Goal: Task Accomplishment & Management: Complete application form

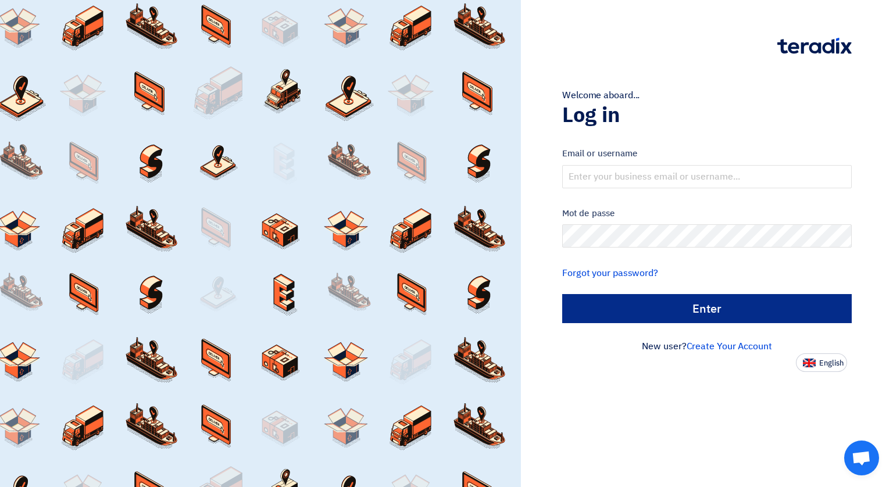
type input "[EMAIL_ADDRESS][DOMAIN_NAME]"
click at [682, 310] on input "الدخول" at bounding box center [707, 308] width 290 height 29
type input "Sign in"
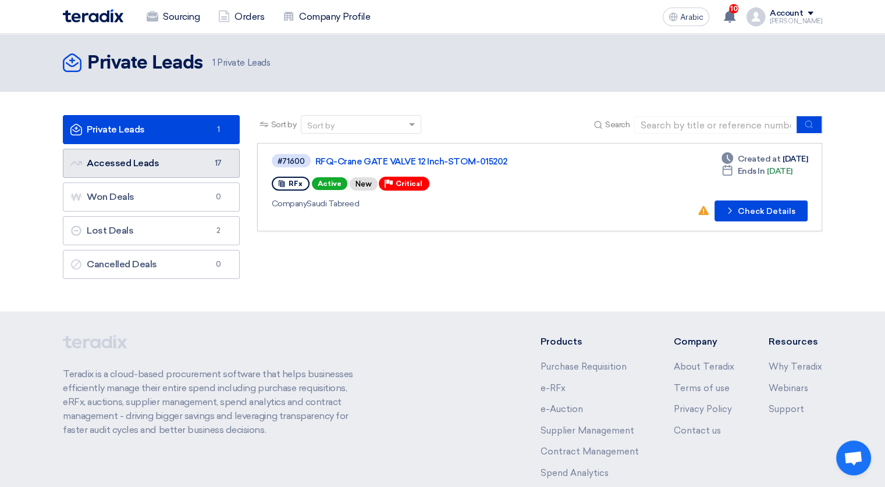
click at [137, 160] on font "Accessed Leads Accessed Leads" at bounding box center [114, 163] width 88 height 11
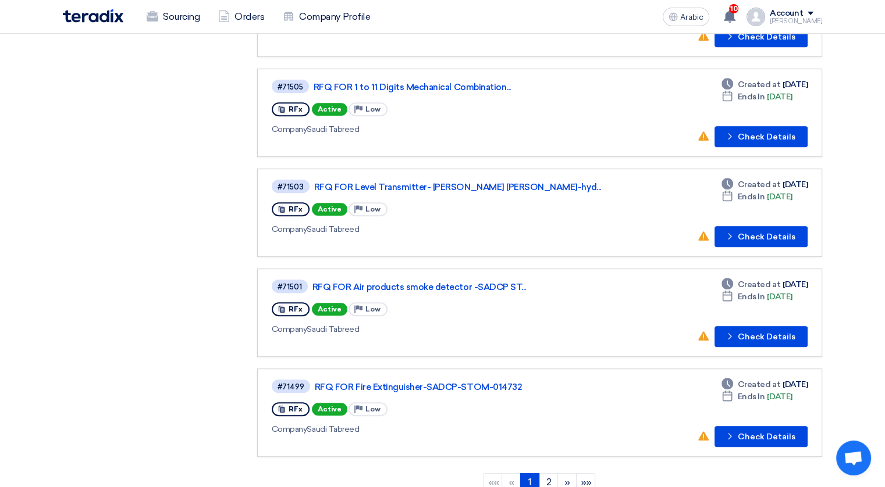
scroll to position [698, 0]
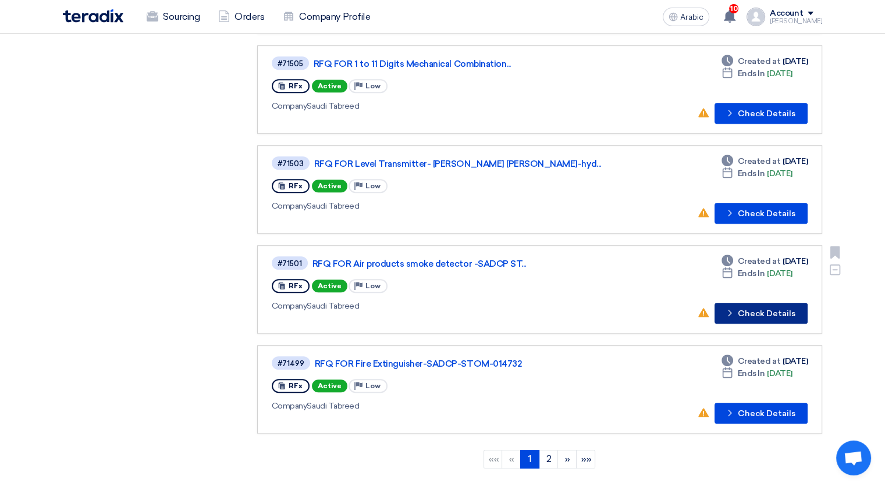
click at [757, 310] on font "Check Details" at bounding box center [766, 314] width 58 height 8
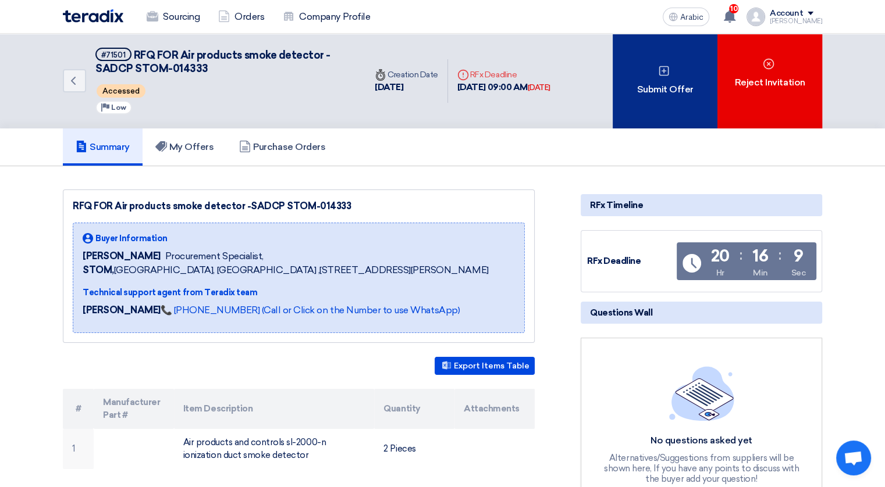
click at [669, 94] on font "Submit Offer" at bounding box center [664, 90] width 56 height 14
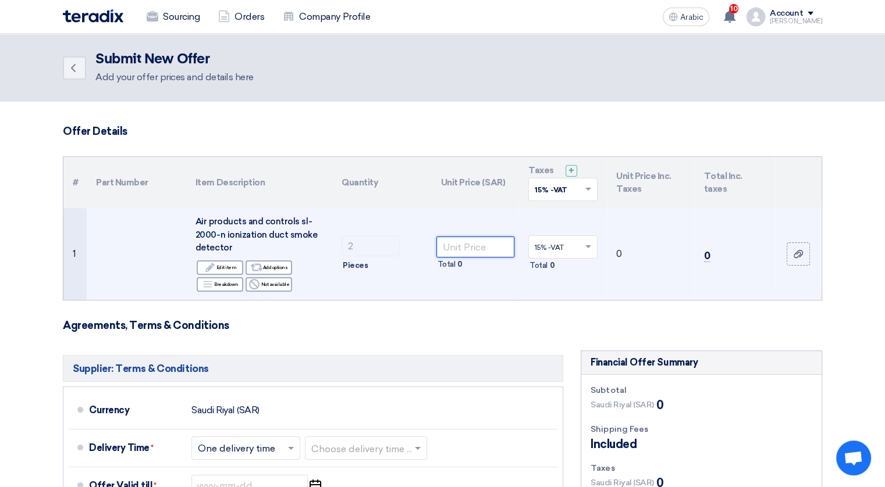
click at [464, 238] on input "number" at bounding box center [475, 247] width 79 height 21
click at [478, 249] on input "number" at bounding box center [475, 247] width 79 height 21
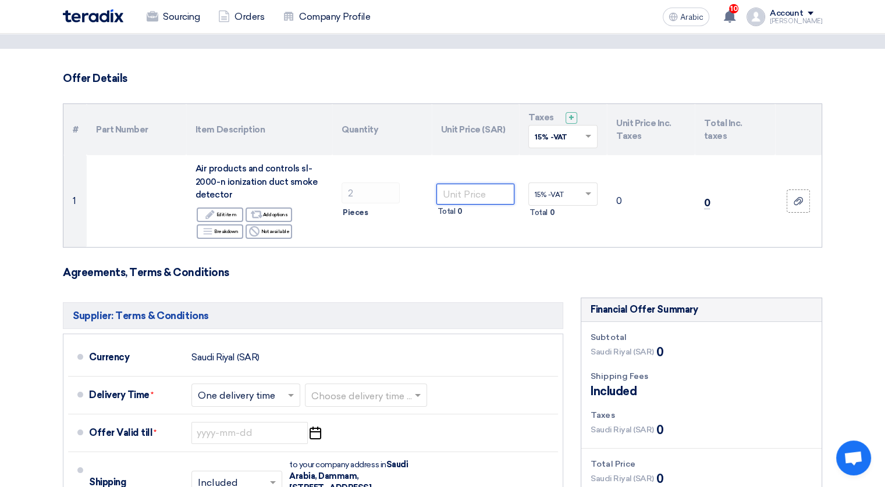
scroll to position [47, 0]
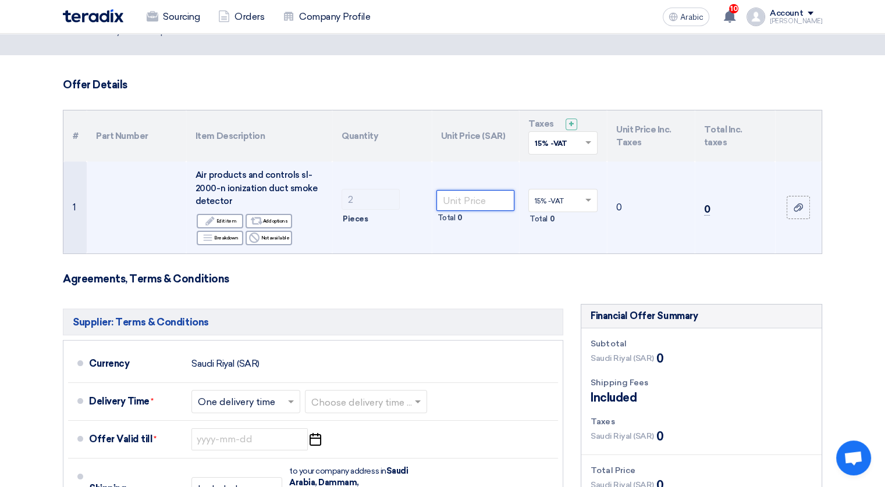
click at [485, 197] on input "number" at bounding box center [475, 200] width 79 height 21
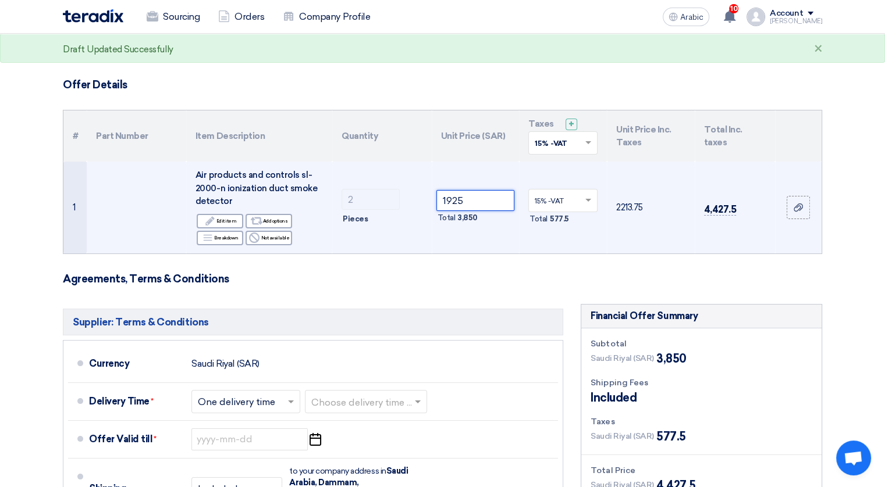
type input "1925"
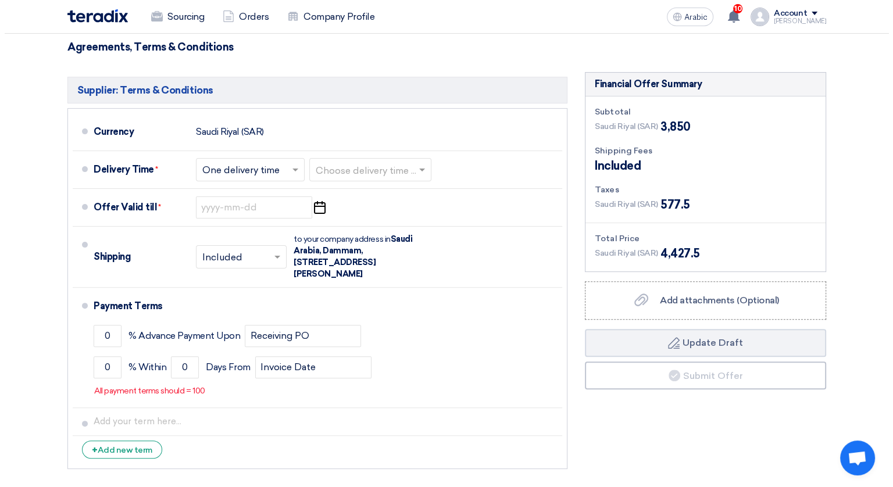
scroll to position [277, 0]
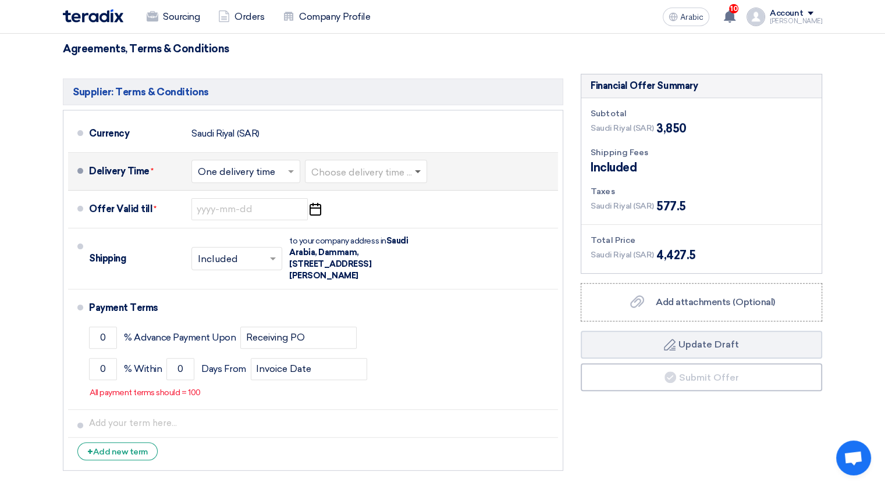
click at [420, 170] on span at bounding box center [418, 172] width 6 height 4
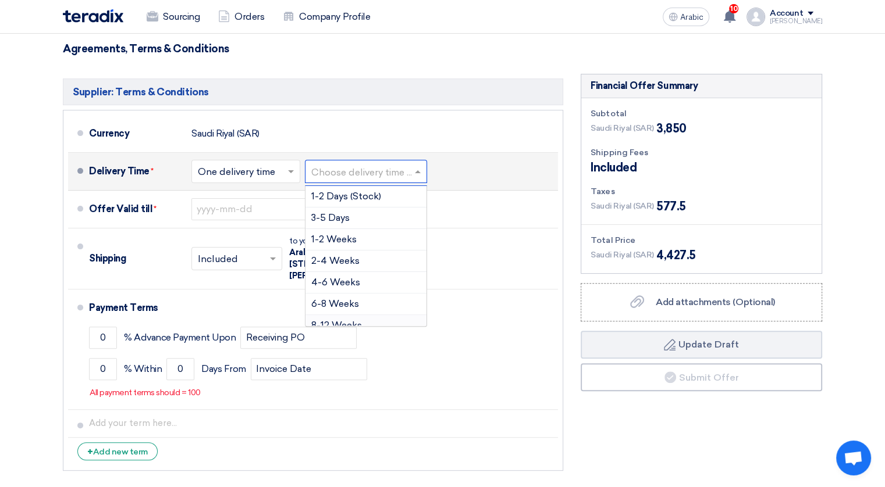
click at [353, 321] on span "8-12 Weeks" at bounding box center [336, 325] width 51 height 11
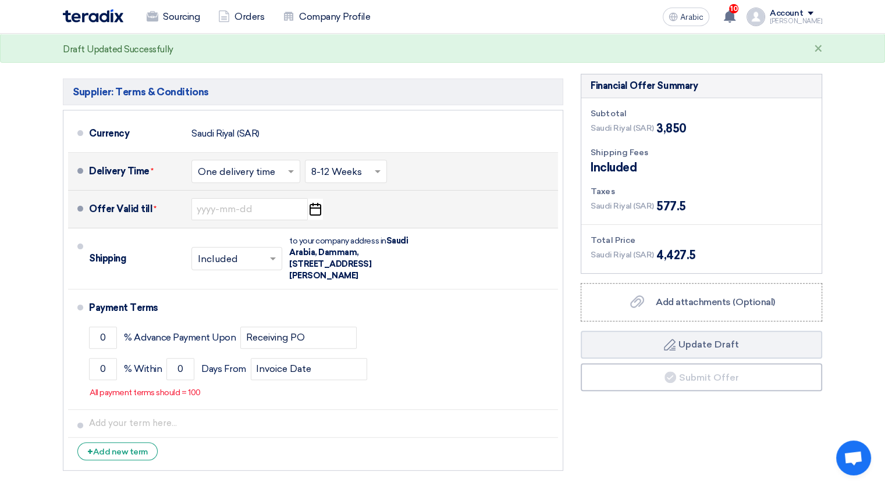
click at [314, 206] on use "button" at bounding box center [315, 209] width 12 height 13
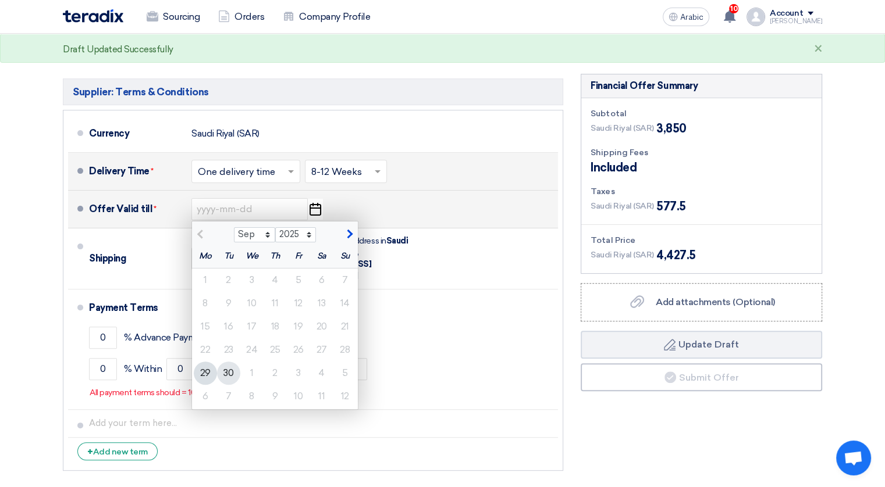
click at [229, 375] on div "30" at bounding box center [228, 373] width 23 height 23
type input "[DATE]"
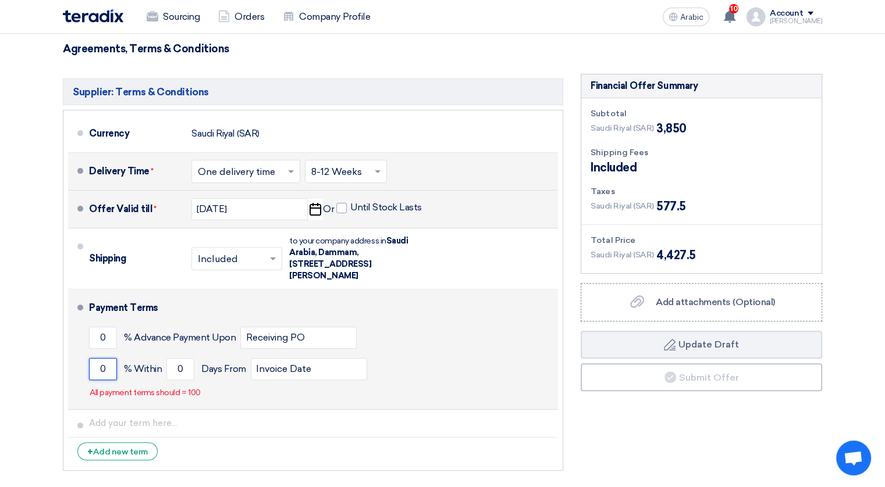
click at [99, 365] on input "0" at bounding box center [103, 369] width 28 height 22
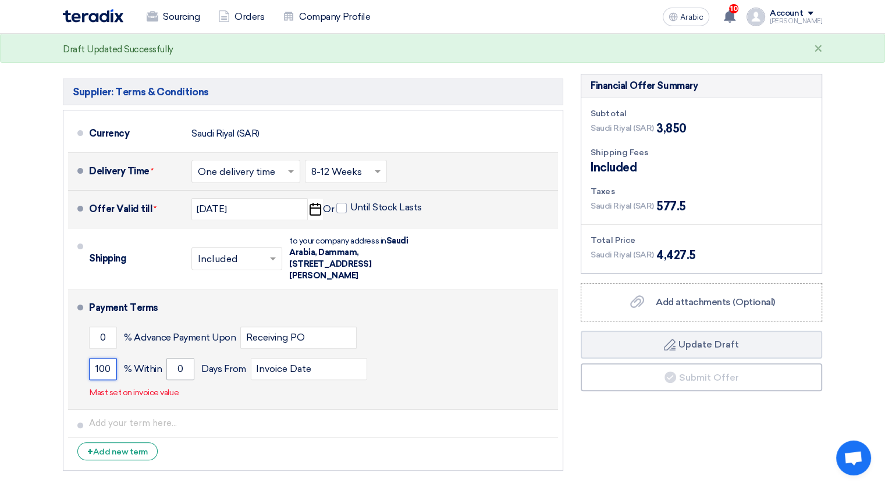
type input "100"
click at [175, 363] on input "0" at bounding box center [180, 369] width 28 height 22
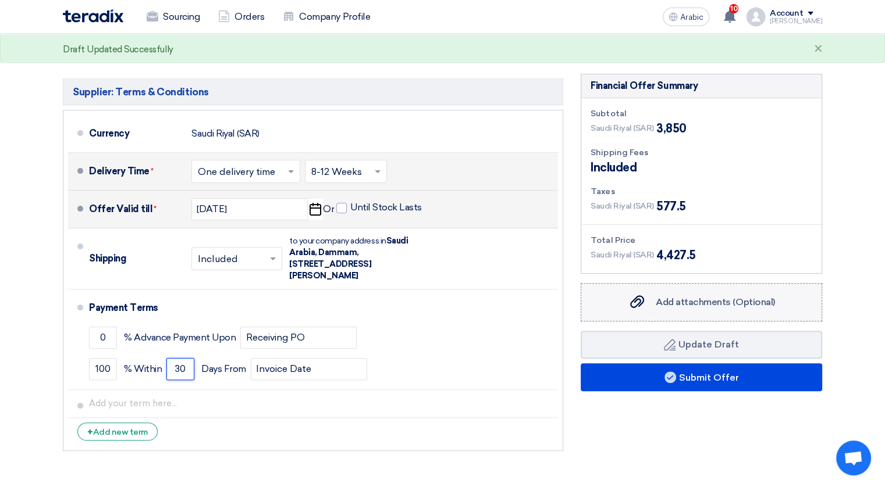
type input "30"
click at [725, 304] on span "Add attachments (Optional)" at bounding box center [714, 302] width 119 height 11
click at [0, 0] on input "Add attachments (Optional) Add attachments (Optional)" at bounding box center [0, 0] width 0 height 0
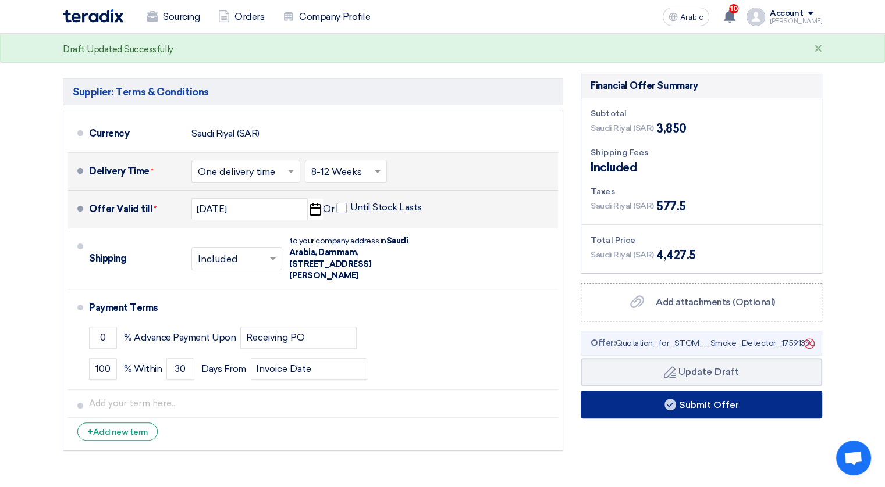
click at [701, 404] on font "Submit Offer" at bounding box center [709, 404] width 60 height 11
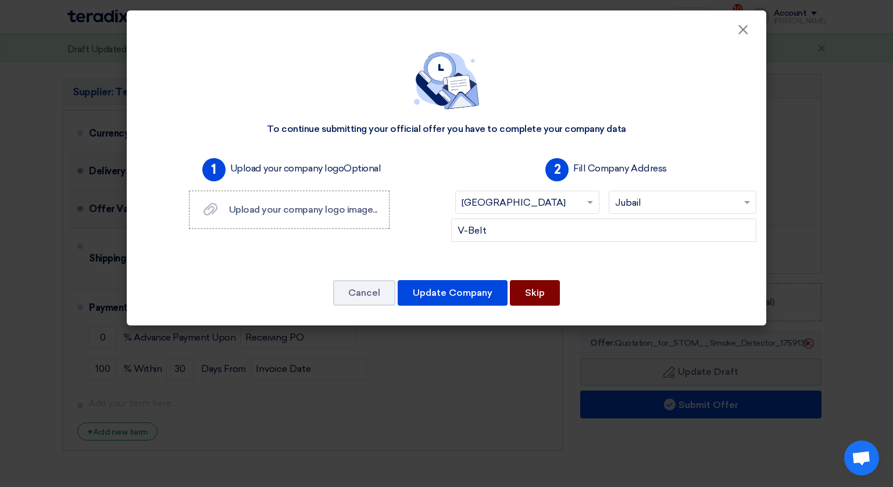
click at [527, 293] on button "Skip" at bounding box center [535, 293] width 50 height 26
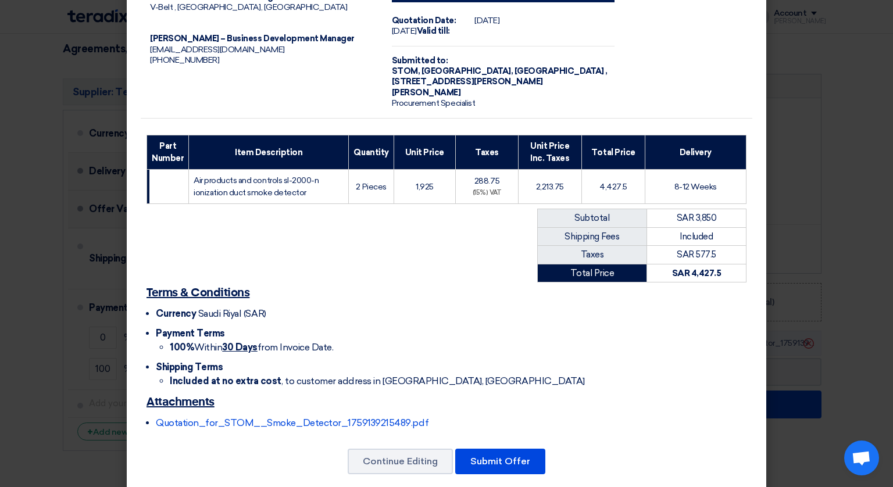
scroll to position [60, 0]
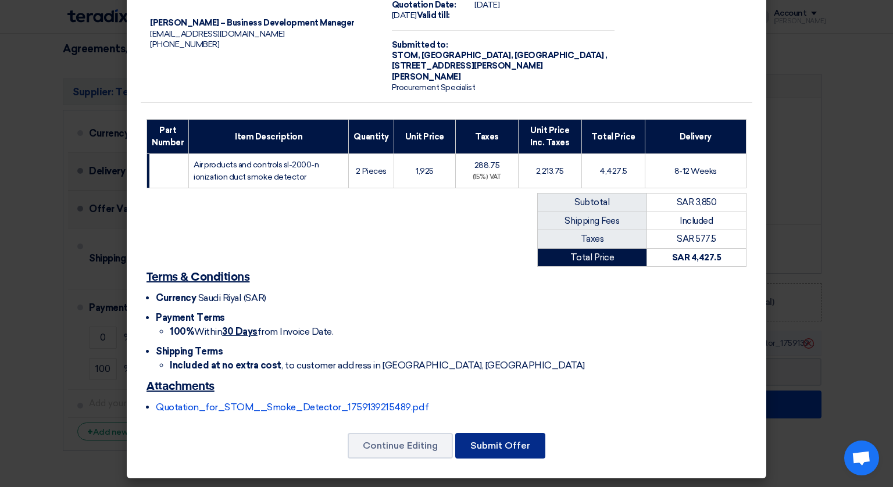
click at [510, 437] on button "Submit Offer" at bounding box center [500, 446] width 90 height 26
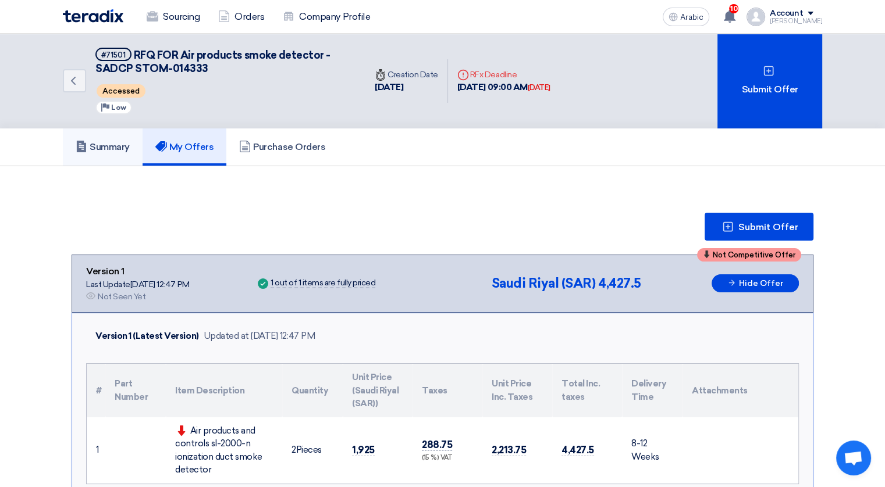
click at [108, 139] on link "Summary" at bounding box center [103, 147] width 80 height 37
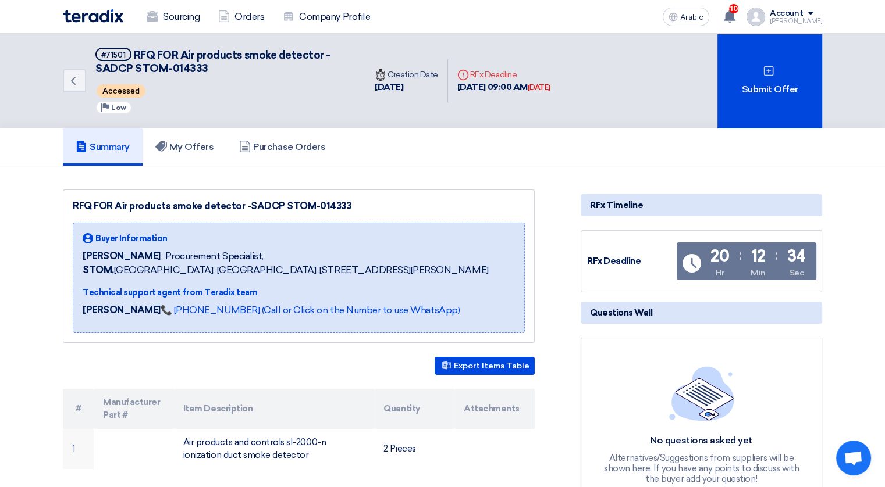
click at [108, 139] on link "Summary" at bounding box center [103, 147] width 80 height 37
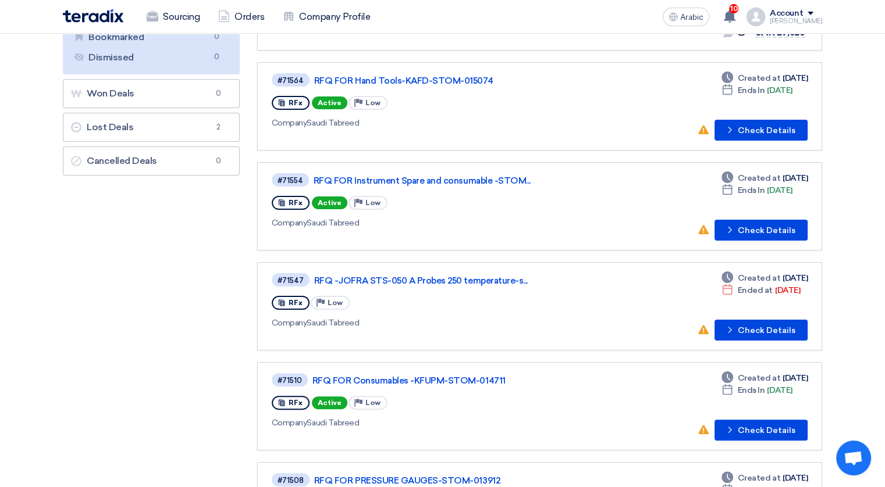
scroll to position [186, 0]
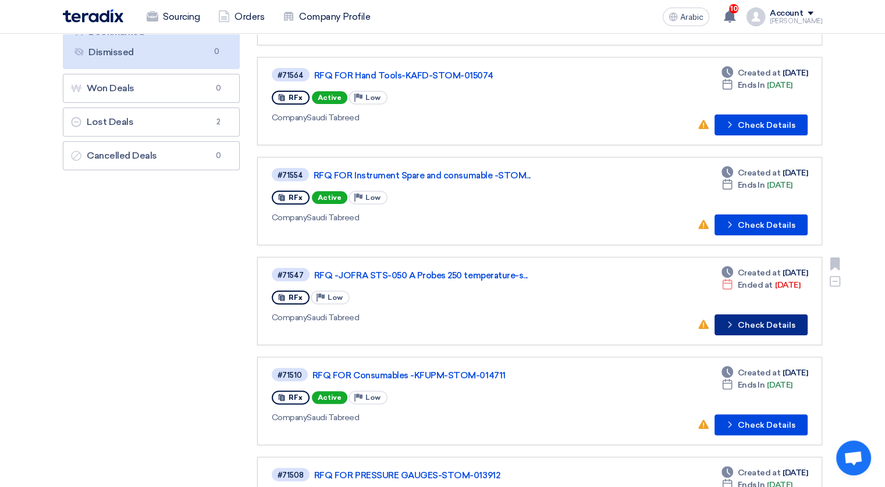
click at [744, 322] on font "Check Details" at bounding box center [766, 326] width 58 height 8
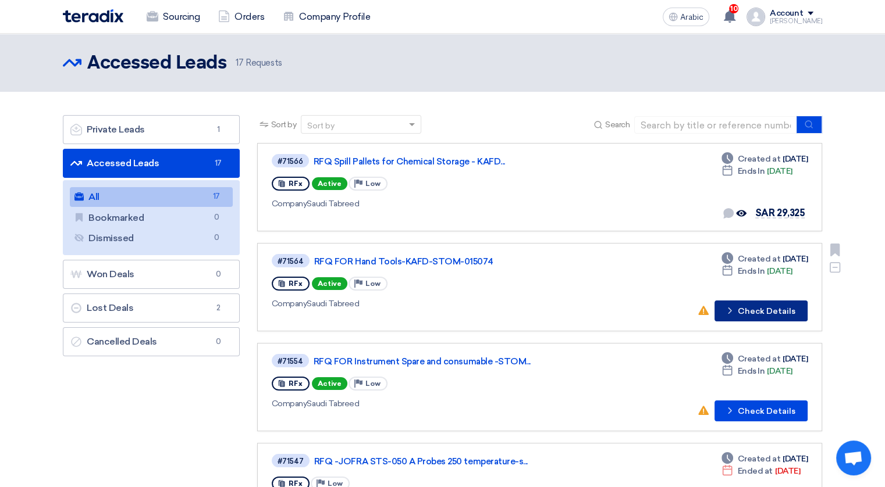
click at [750, 308] on font "Check Details" at bounding box center [766, 312] width 58 height 8
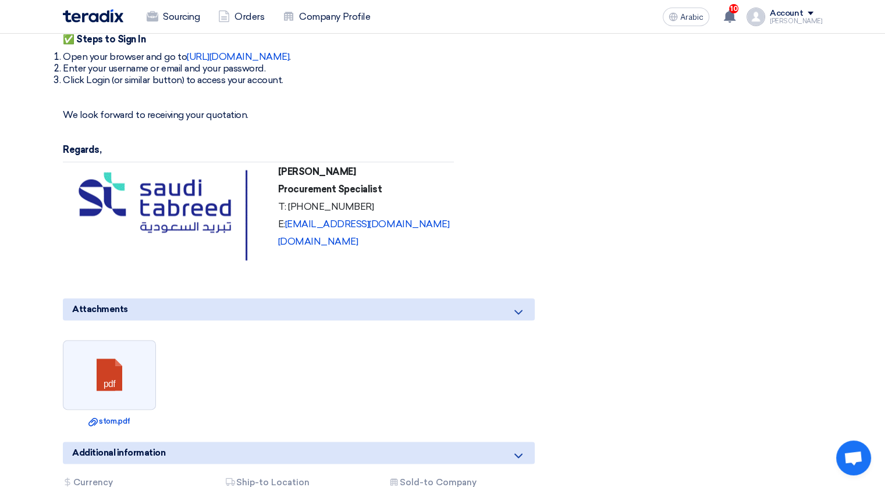
scroll to position [1450, 0]
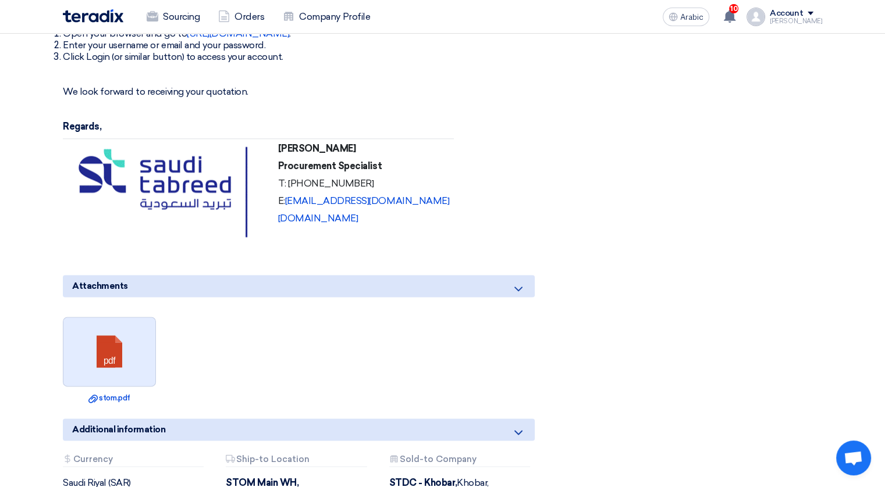
click at [128, 340] on link at bounding box center [109, 353] width 93 height 70
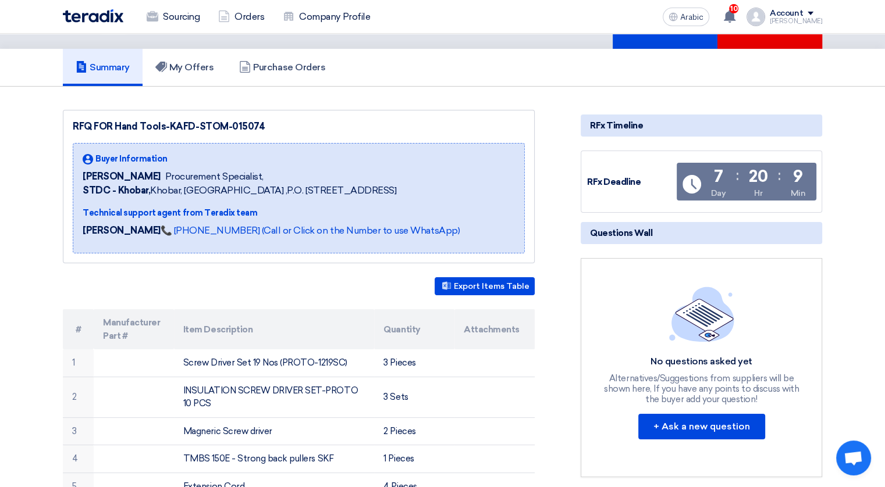
scroll to position [0, 0]
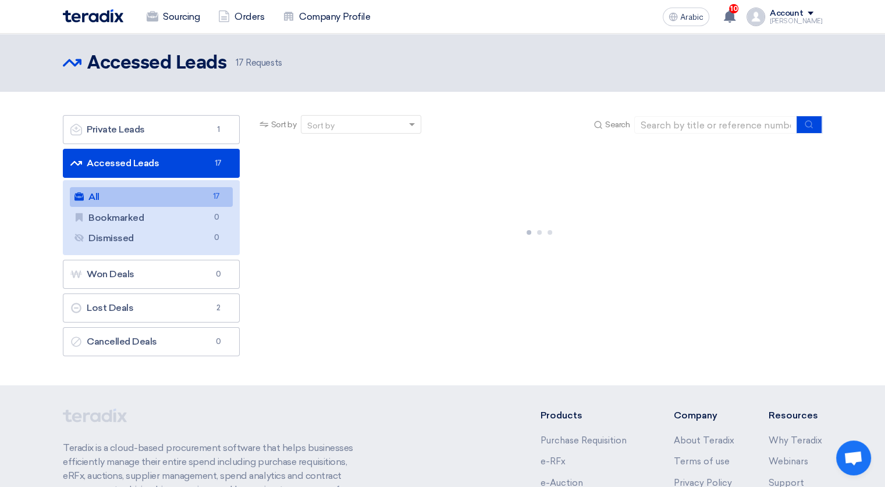
click at [154, 198] on link "All All 17" at bounding box center [151, 197] width 163 height 20
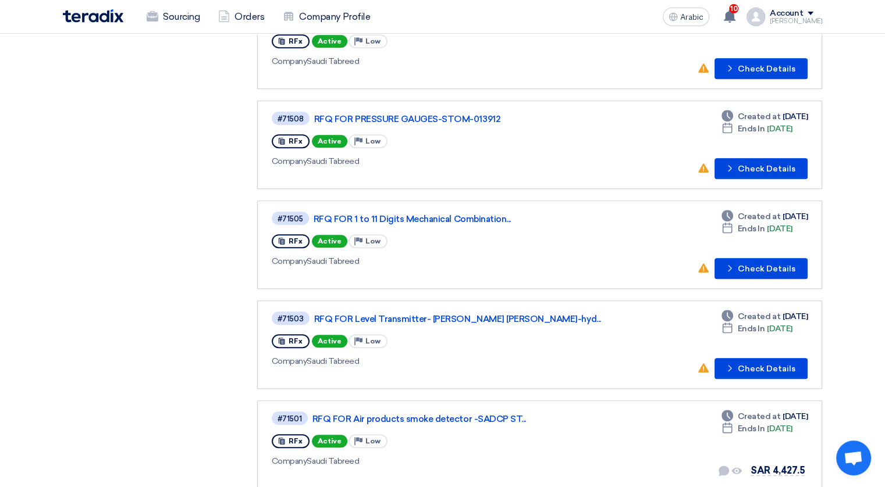
scroll to position [519, 0]
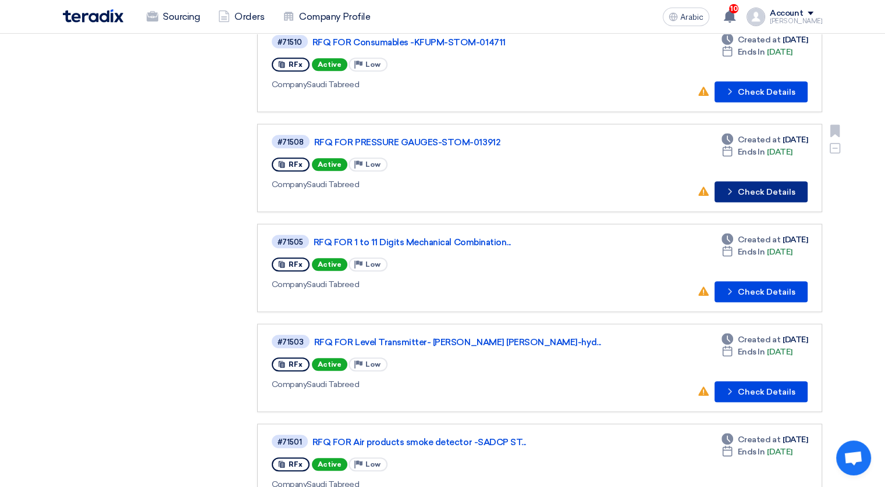
click at [779, 188] on font "Check Details" at bounding box center [766, 192] width 58 height 8
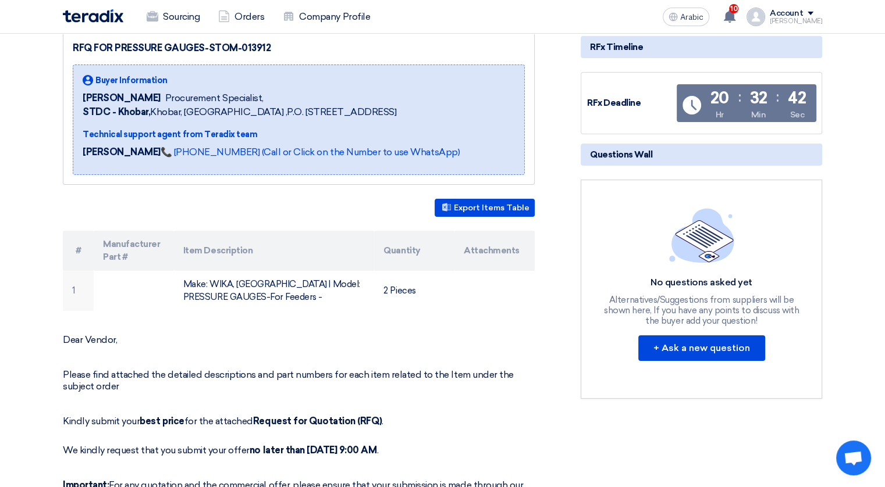
scroll to position [169, 0]
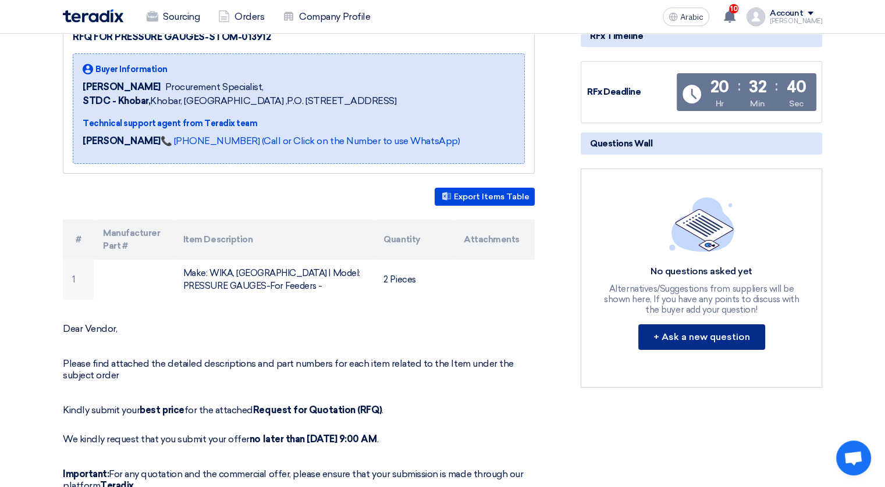
click at [685, 338] on button "+ Ask a new question" at bounding box center [701, 338] width 127 height 26
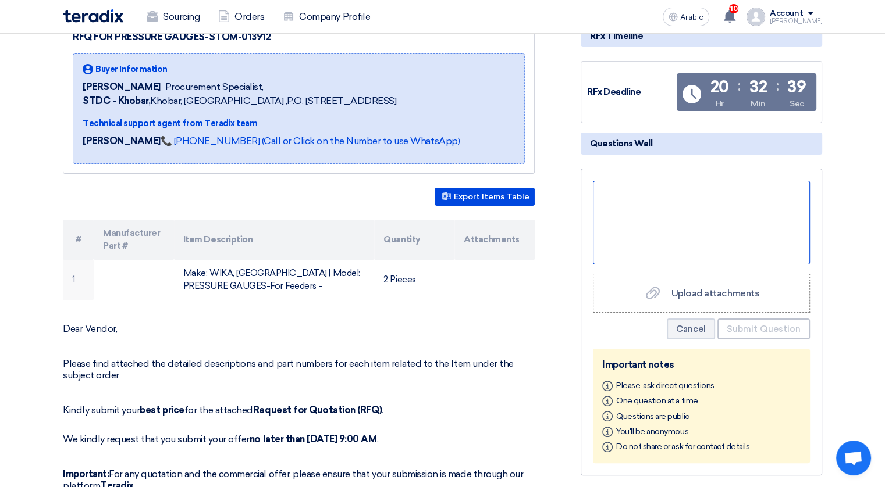
click at [640, 206] on div at bounding box center [701, 223] width 217 height 84
paste div
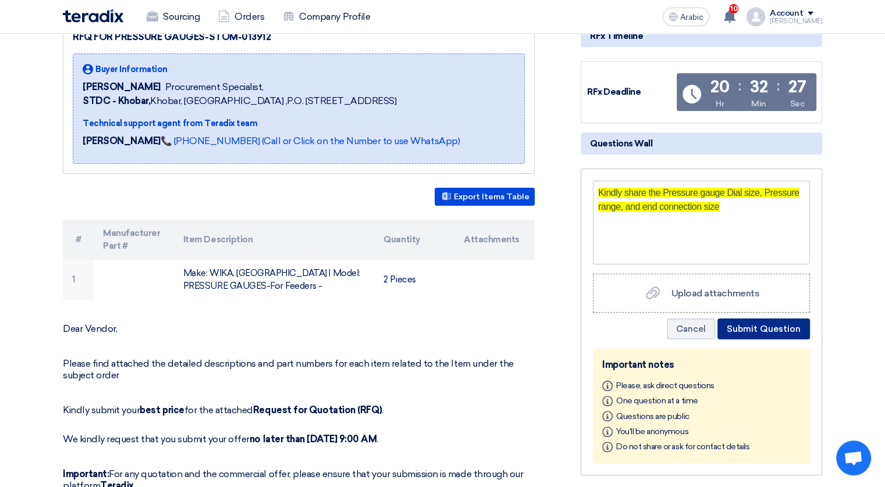
click at [770, 325] on button "Submit Question" at bounding box center [763, 329] width 92 height 21
click at [743, 331] on button "Submit Question" at bounding box center [763, 329] width 92 height 21
